Goal: Navigation & Orientation: Find specific page/section

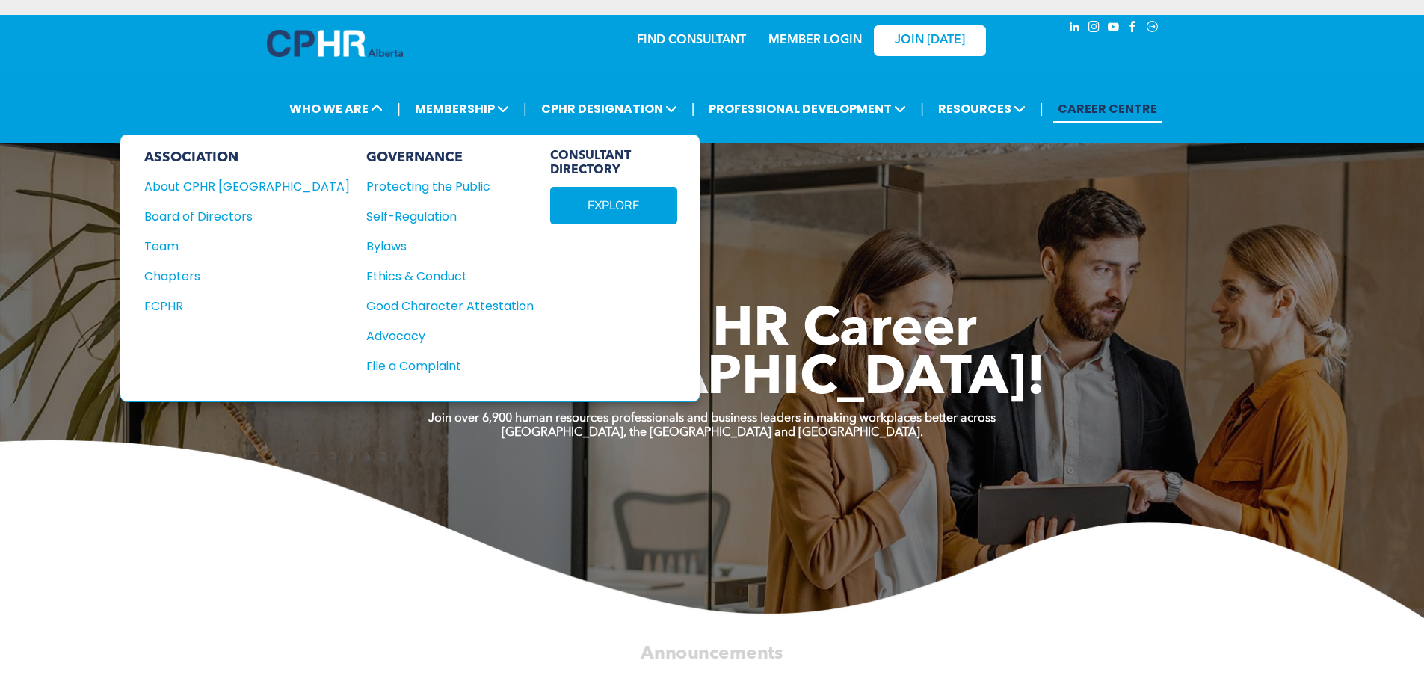
click at [211, 210] on div "Board of Directors" at bounding box center [236, 216] width 185 height 19
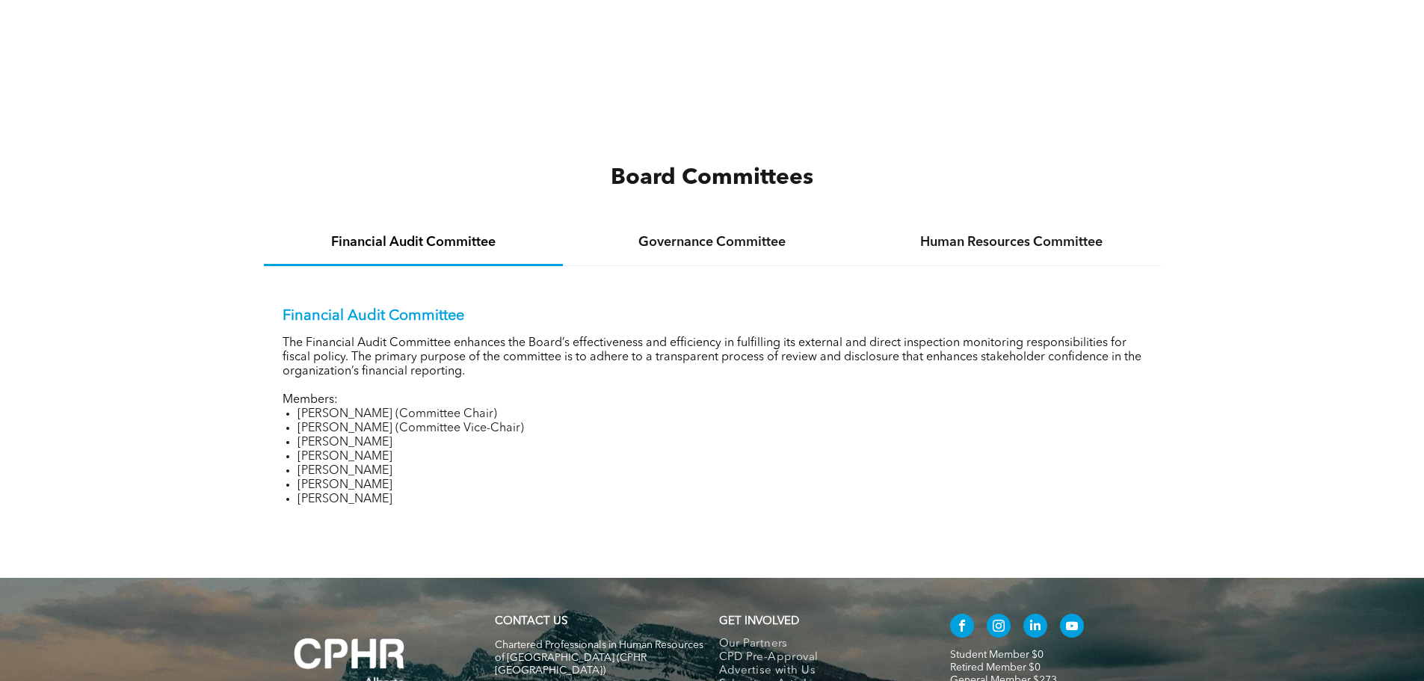
scroll to position [2019, 0]
